Goal: Information Seeking & Learning: Learn about a topic

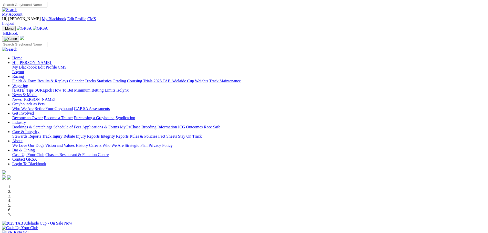
click at [47, 7] on input "Search" at bounding box center [24, 4] width 45 height 5
type input "colac kid"
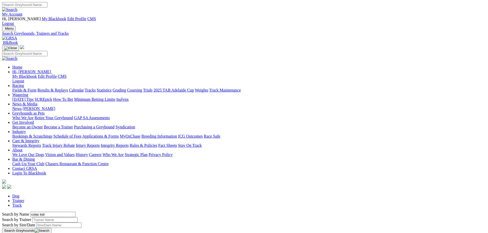
drag, startPoint x: 104, startPoint y: 86, endPoint x: 71, endPoint y: 86, distance: 32.8
drag, startPoint x: 102, startPoint y: 86, endPoint x: 88, endPoint y: 86, distance: 14.6
click at [76, 212] on input "zelda covilha" at bounding box center [52, 214] width 45 height 5
type input "z"
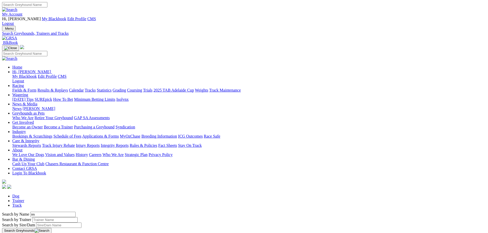
type input "i"
type input "dakota mila"
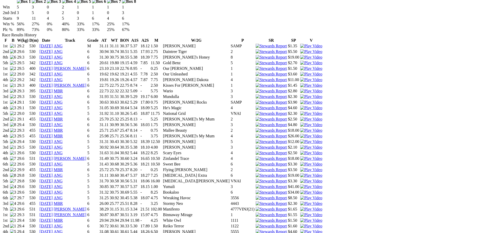
scroll to position [436, 0]
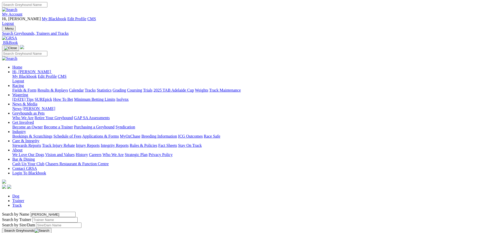
drag, startPoint x: 108, startPoint y: 88, endPoint x: 71, endPoint y: 84, distance: 37.9
type input "dashing slay"
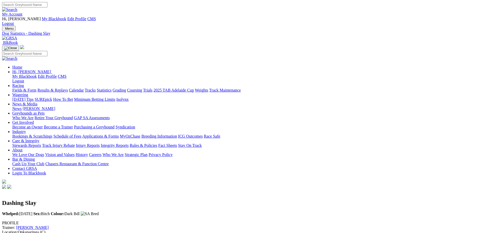
scroll to position [205, 0]
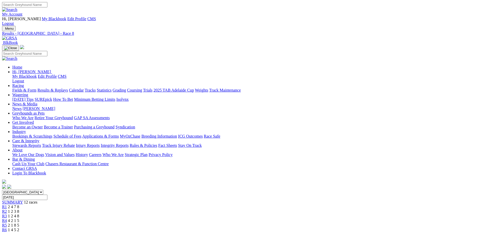
click at [17, 36] on link at bounding box center [9, 38] width 15 height 4
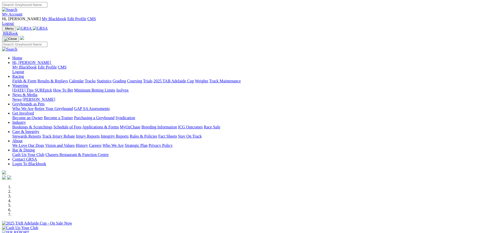
click at [203, 231] on div at bounding box center [244, 231] width 484 height 0
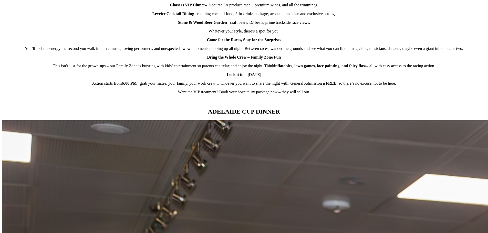
scroll to position [436, 0]
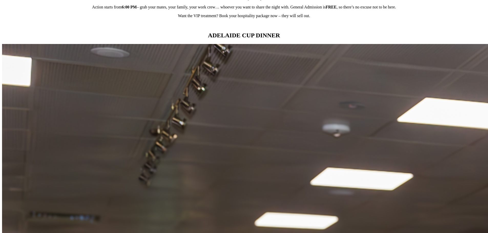
scroll to position [487, 0]
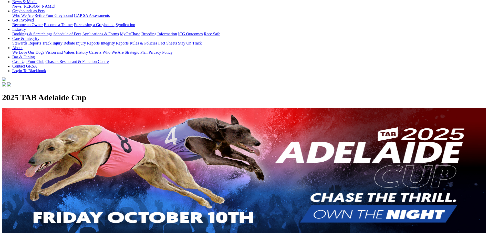
scroll to position [0, 0]
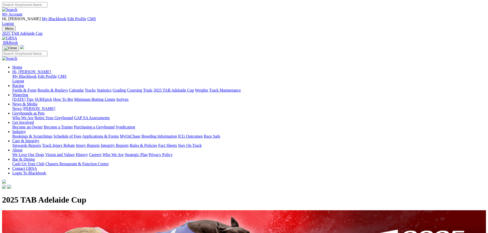
click at [17, 36] on link at bounding box center [9, 38] width 15 height 4
